Goal: Information Seeking & Learning: Learn about a topic

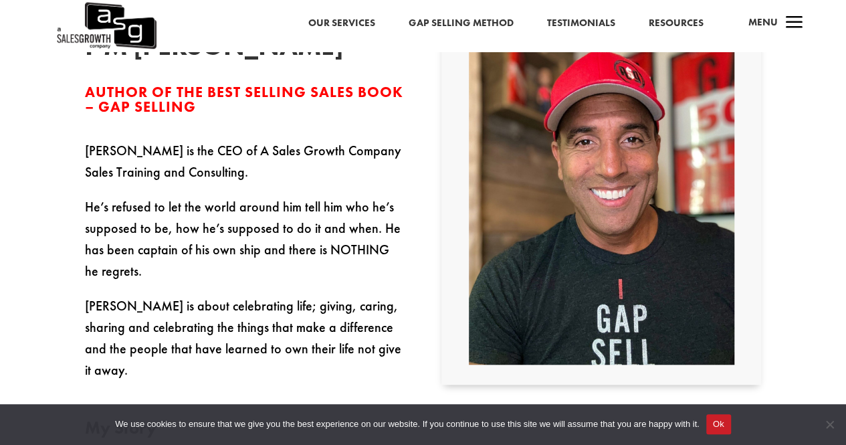
scroll to position [352, 0]
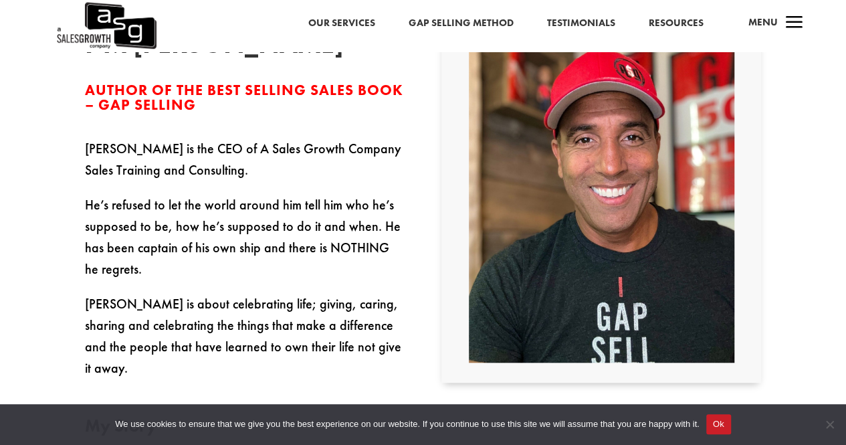
click at [451, 17] on link "Gap Selling Method" at bounding box center [460, 23] width 105 height 17
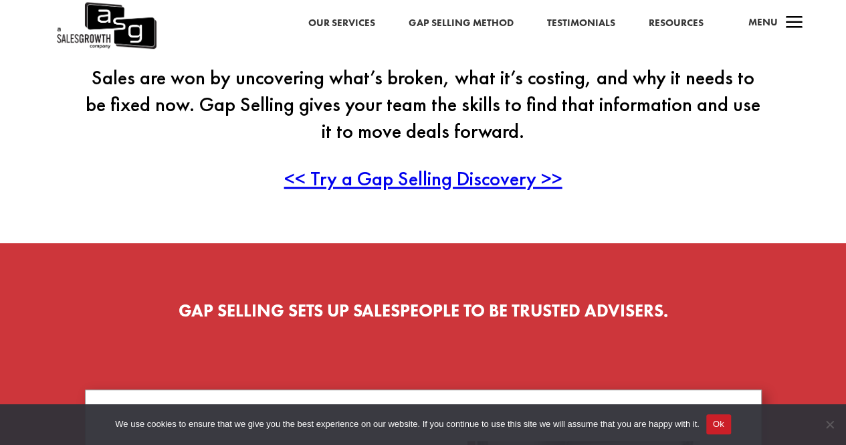
scroll to position [402, 0]
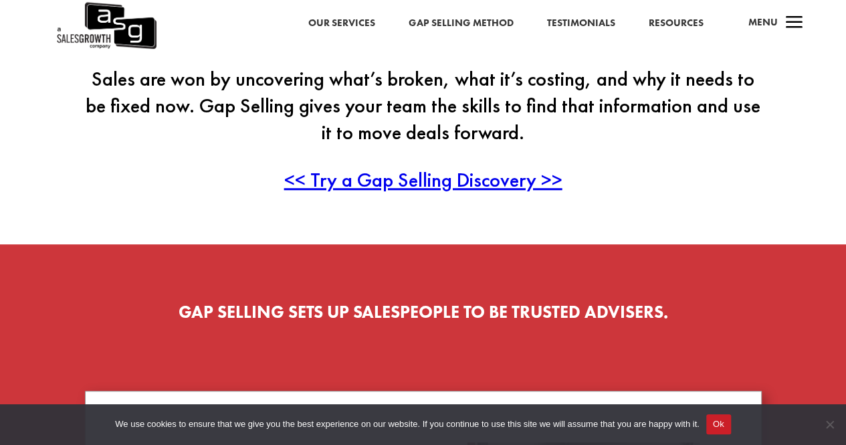
click at [578, 21] on link "Testimonials" at bounding box center [580, 23] width 68 height 17
